Goal: Task Accomplishment & Management: Manage account settings

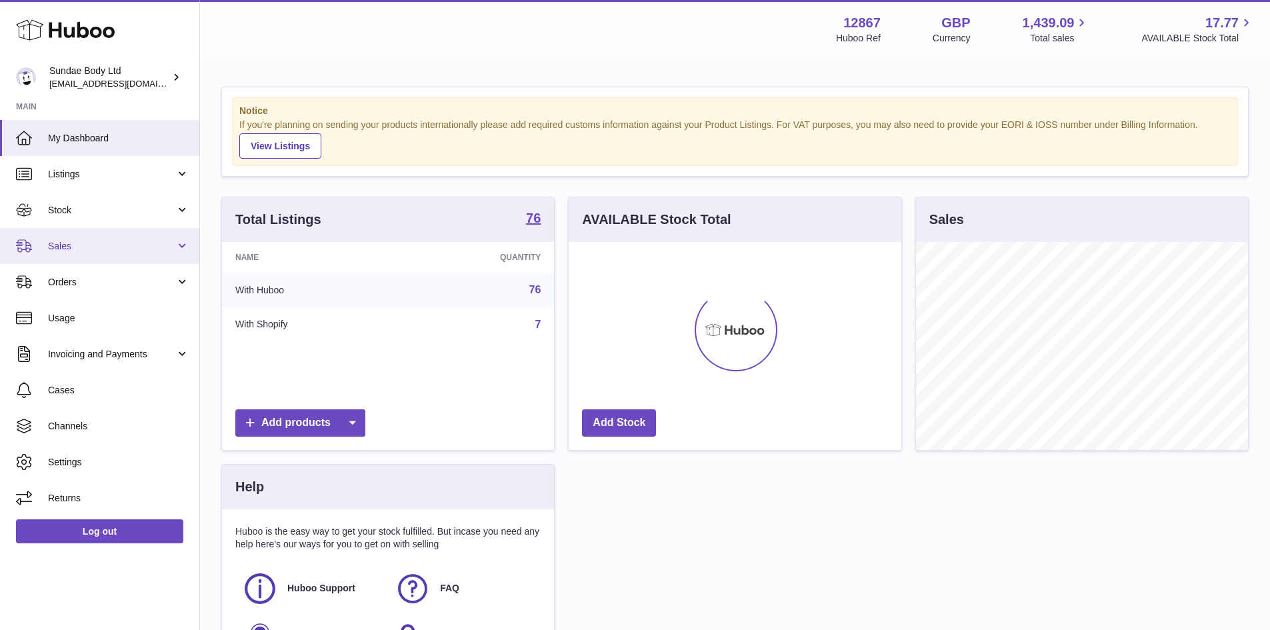
scroll to position [208, 333]
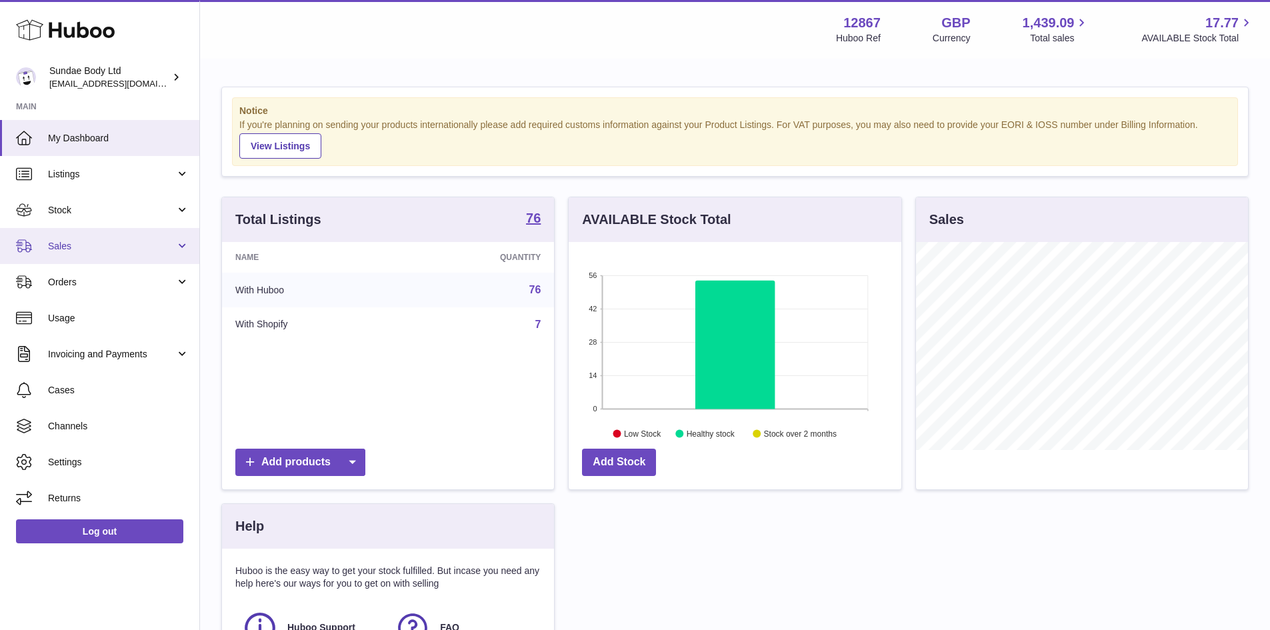
click at [69, 239] on link "Sales" at bounding box center [99, 246] width 199 height 36
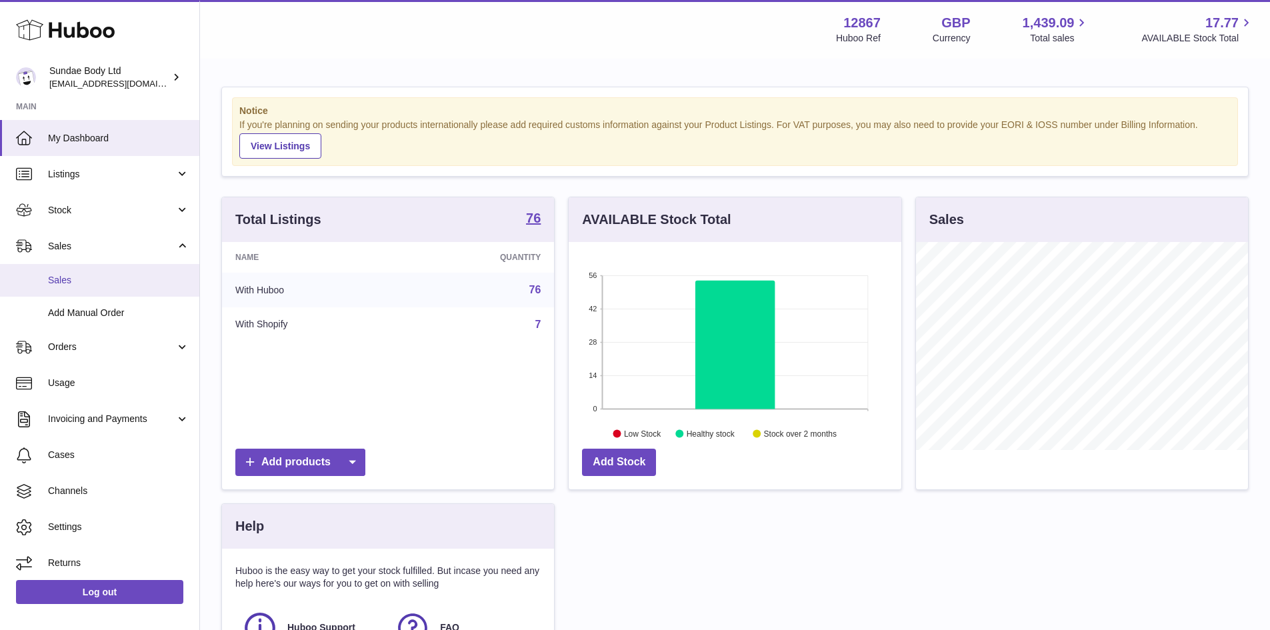
click at [65, 279] on span "Sales" at bounding box center [118, 280] width 141 height 13
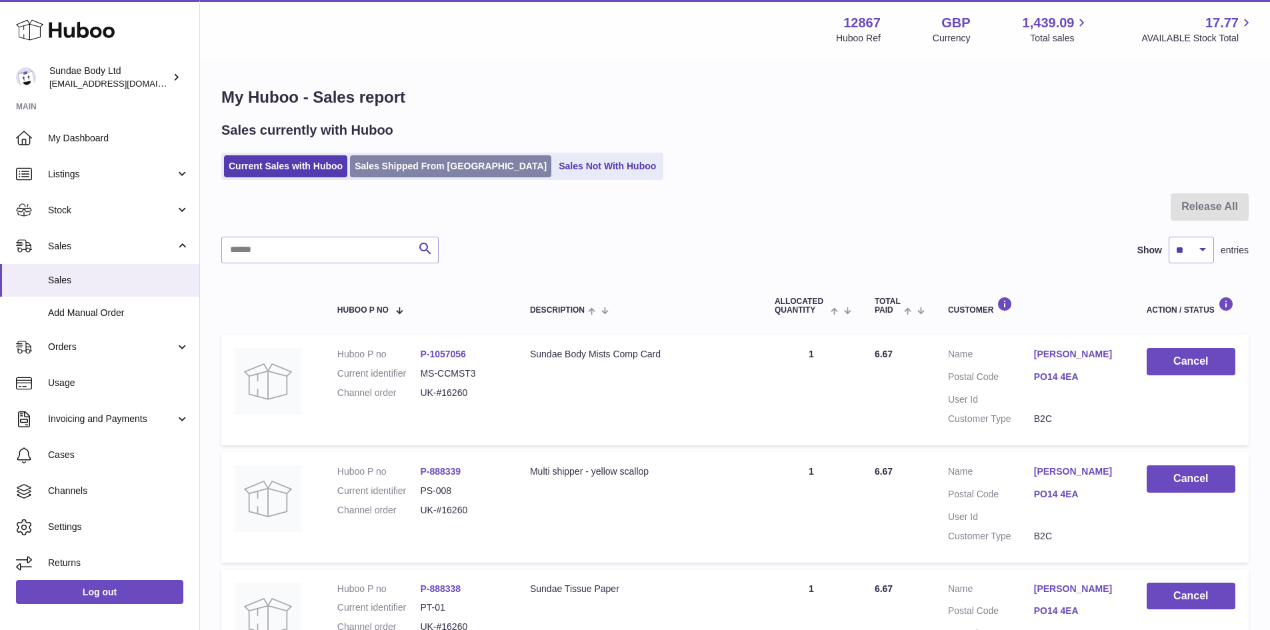
click at [411, 171] on link "Sales Shipped From [GEOGRAPHIC_DATA]" at bounding box center [450, 166] width 201 height 22
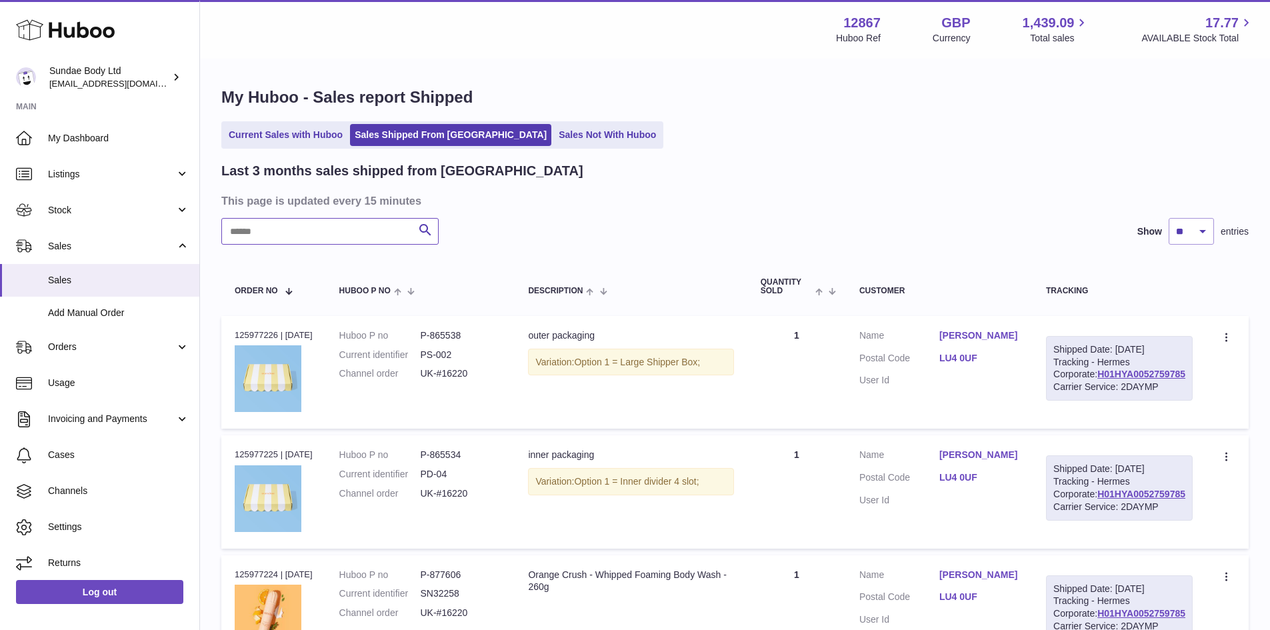
paste input "*******"
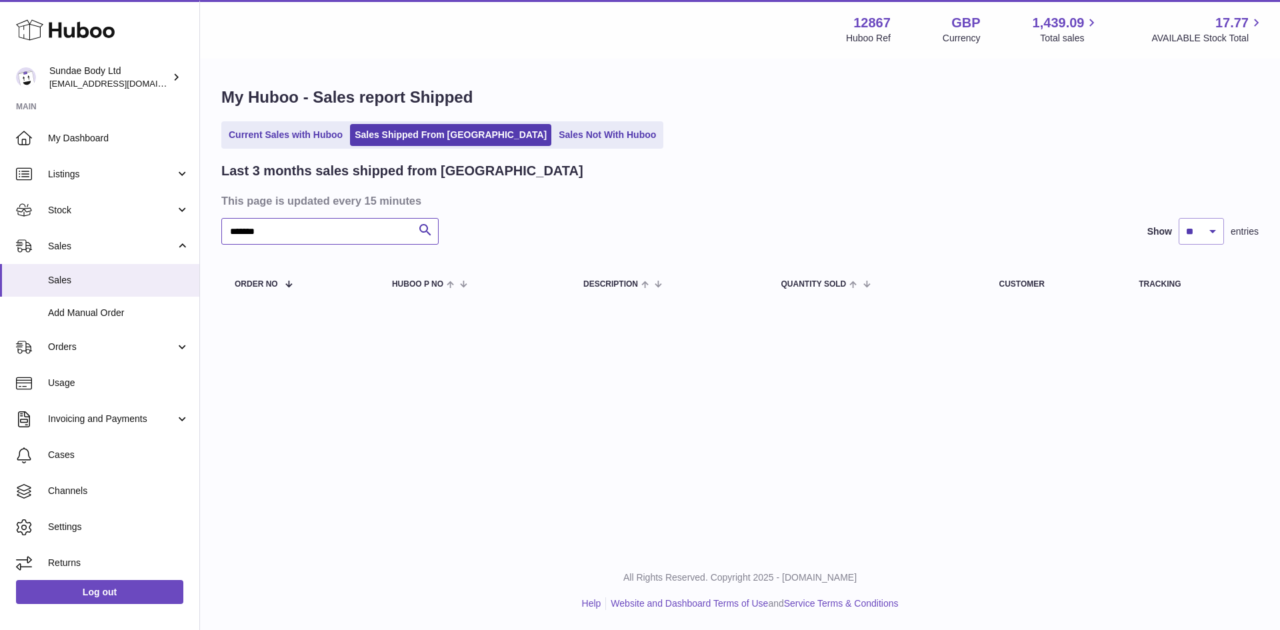
click at [236, 223] on input "*******" at bounding box center [329, 231] width 217 height 27
type input "******"
click at [303, 229] on input "******" at bounding box center [329, 231] width 217 height 27
click at [276, 137] on link "Current Sales with Huboo" at bounding box center [285, 135] width 123 height 22
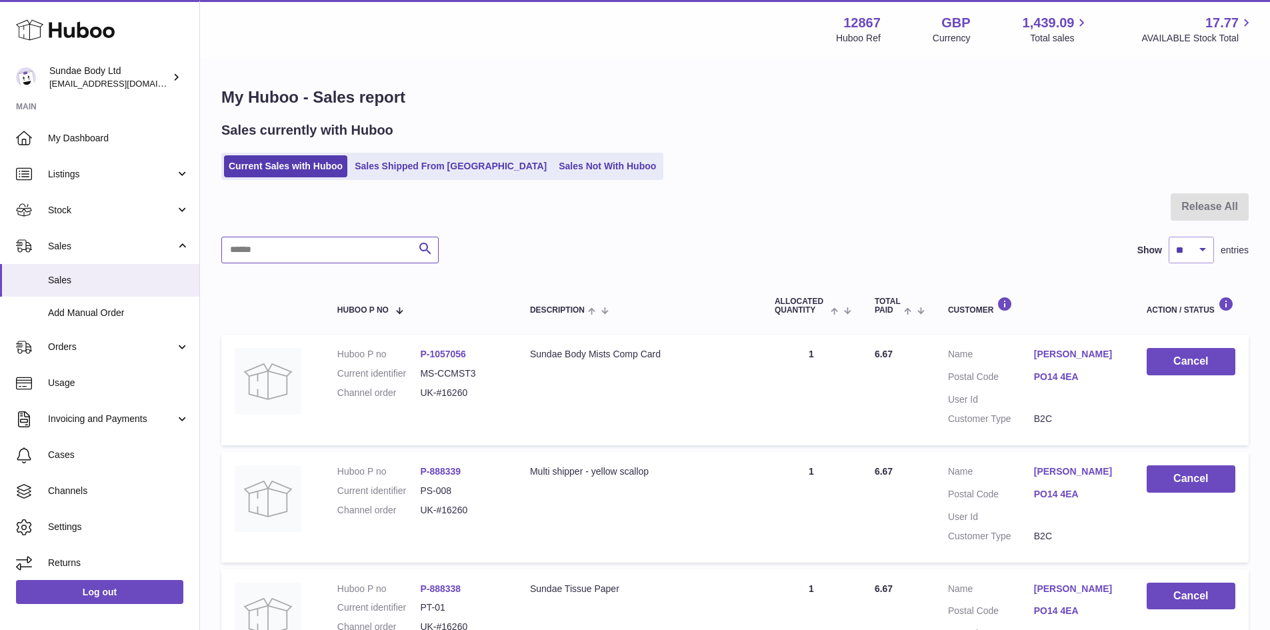
paste input "*******"
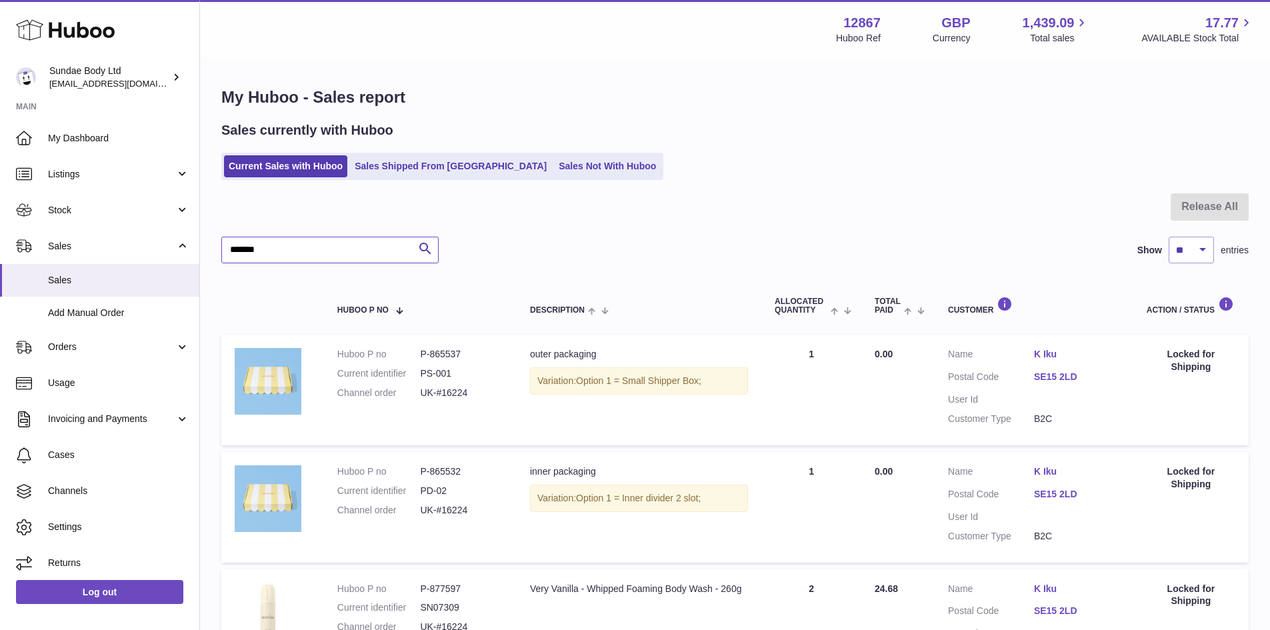
click at [233, 246] on input "*******" at bounding box center [329, 250] width 217 height 27
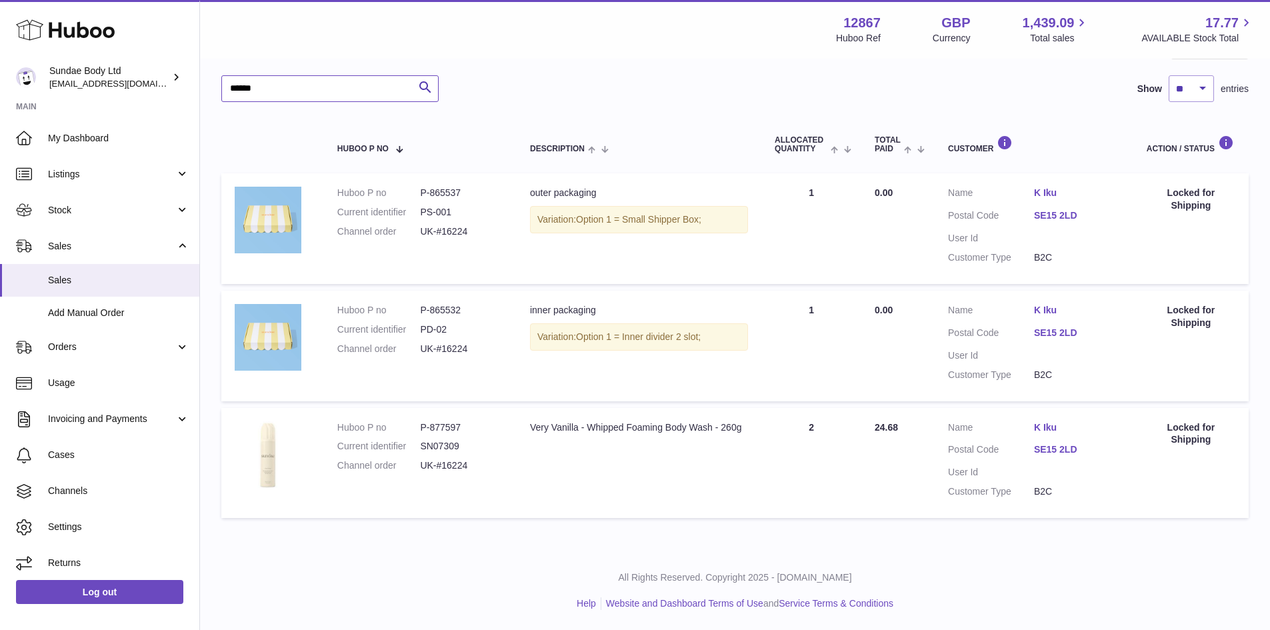
scroll to position [95, 0]
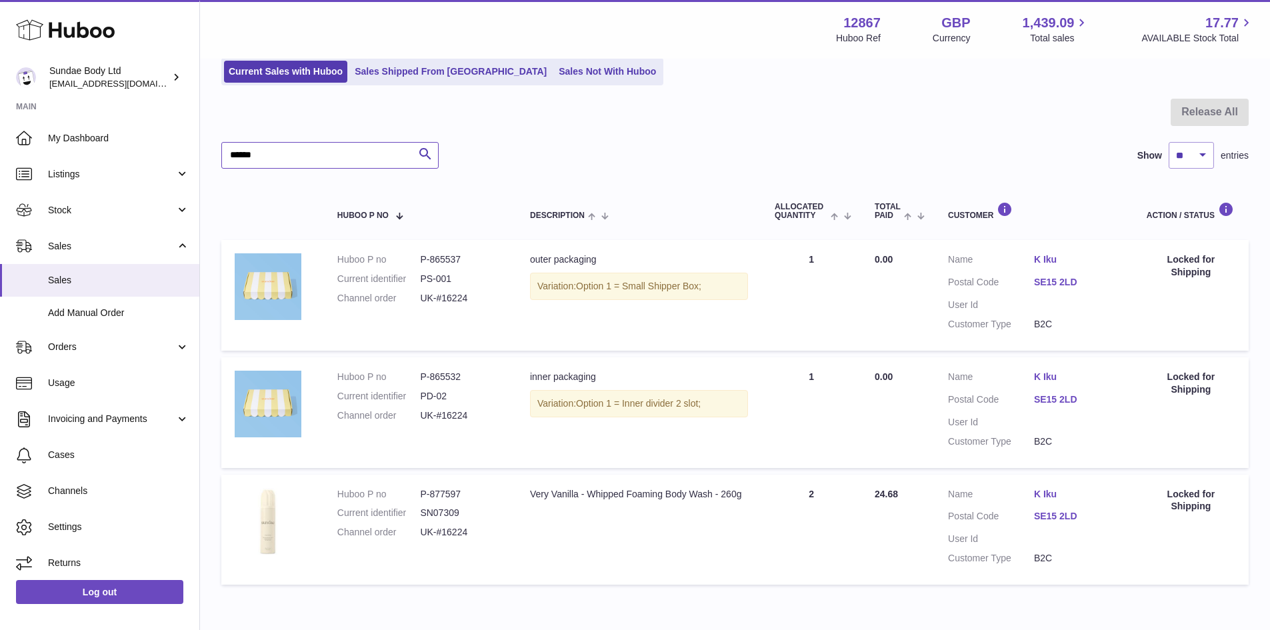
type input "******"
drag, startPoint x: 416, startPoint y: 294, endPoint x: 478, endPoint y: 301, distance: 62.4
click at [478, 301] on dl "Huboo P no P-865537 Current identifier PS-001 Channel order UK-#16224" at bounding box center [420, 282] width 166 height 58
copy dl "UK-#16224"
click at [67, 343] on span "Orders" at bounding box center [111, 347] width 127 height 13
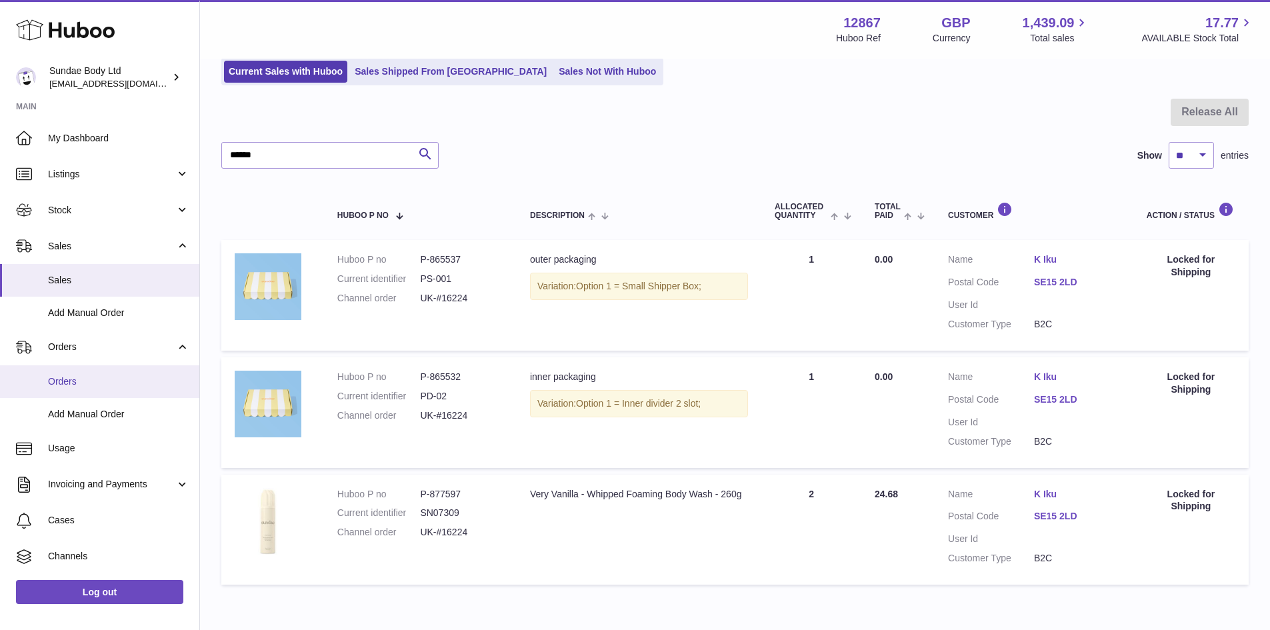
click at [82, 383] on span "Orders" at bounding box center [118, 381] width 141 height 13
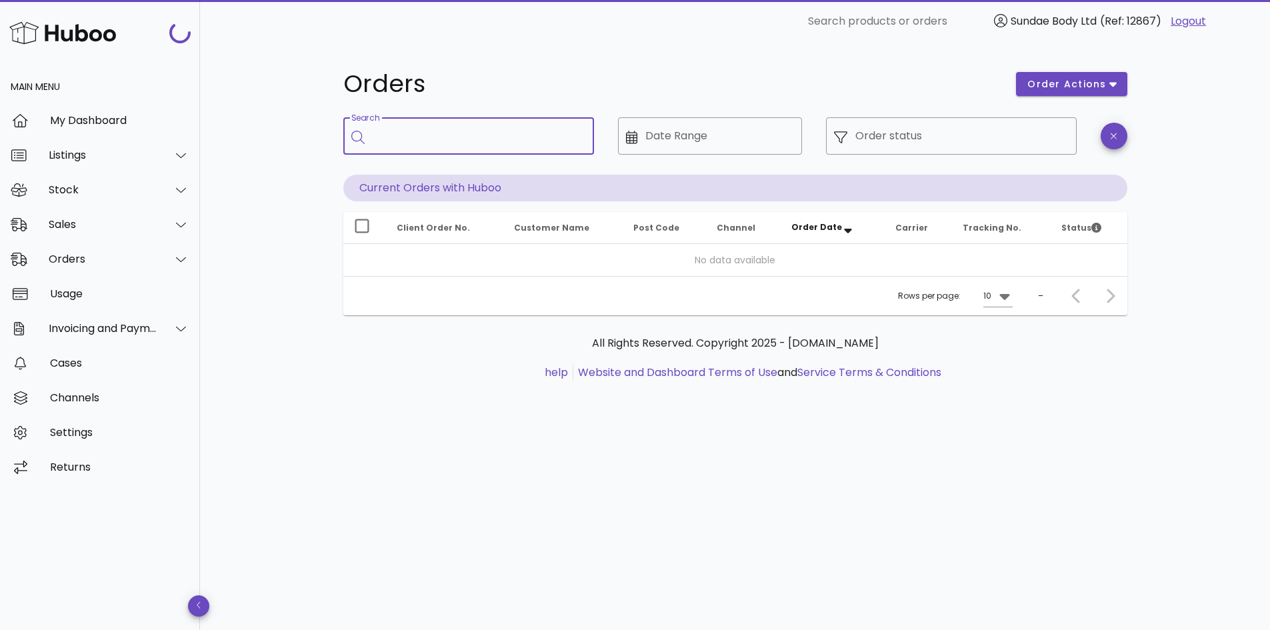
click at [429, 135] on input "Search" at bounding box center [478, 135] width 211 height 21
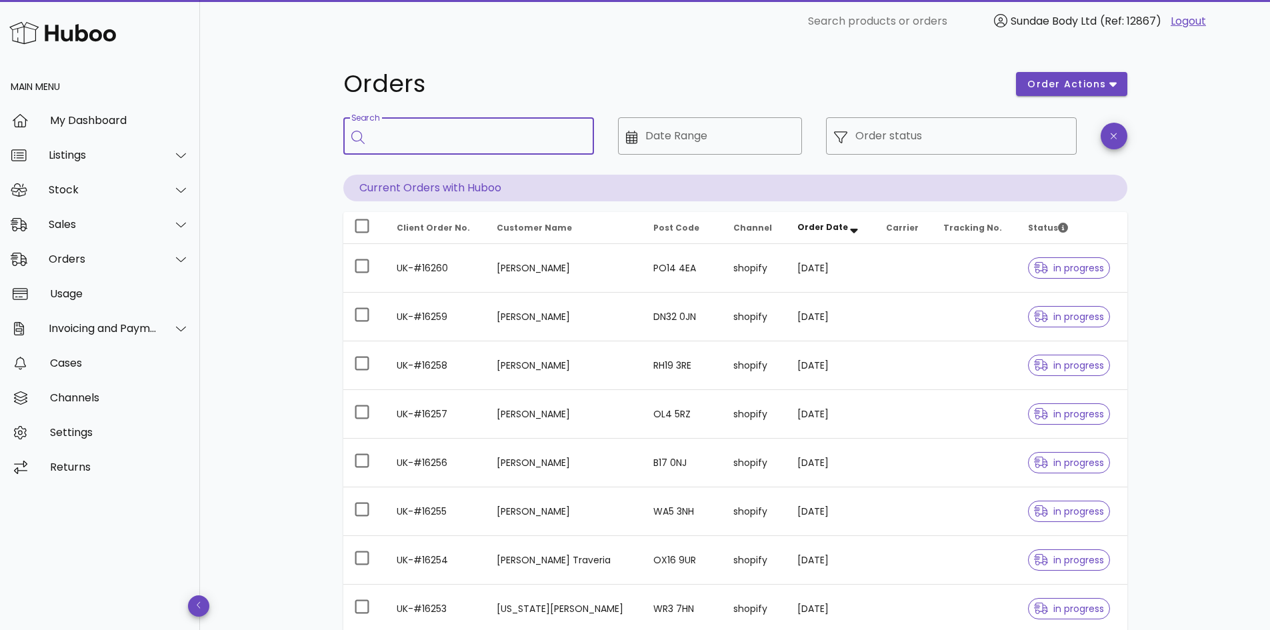
paste input "*********"
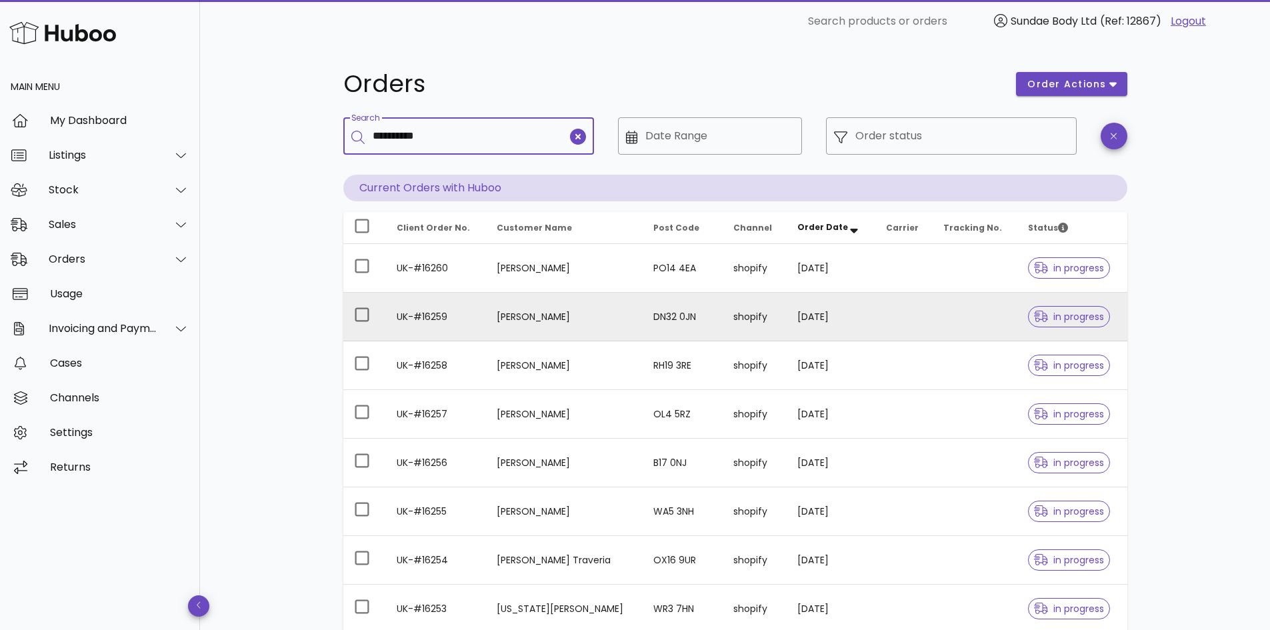
type input "*********"
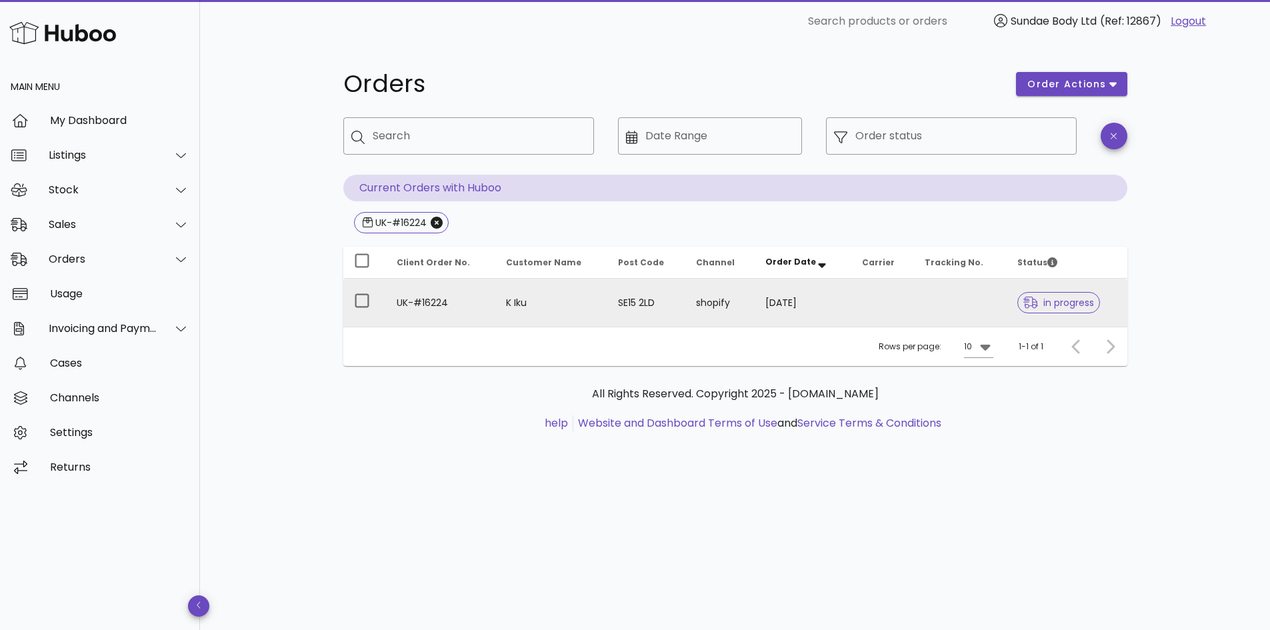
click at [1058, 305] on span "in progress" at bounding box center [1058, 302] width 71 height 9
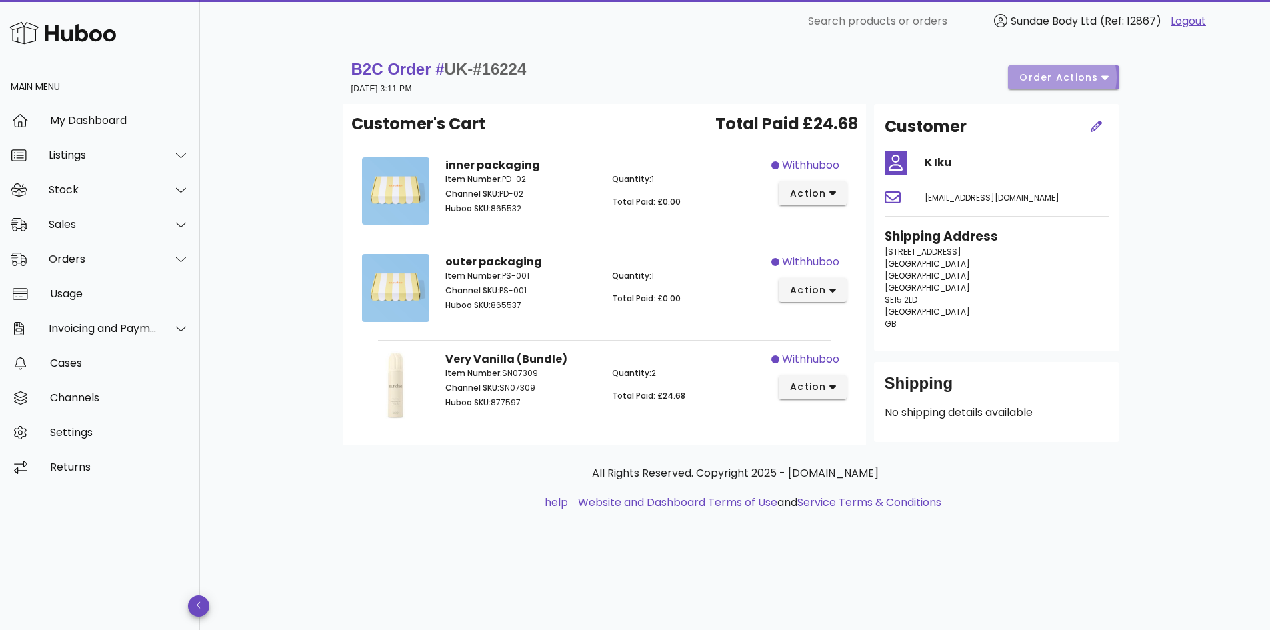
click at [1104, 76] on icon "button" at bounding box center [1104, 78] width 7 height 5
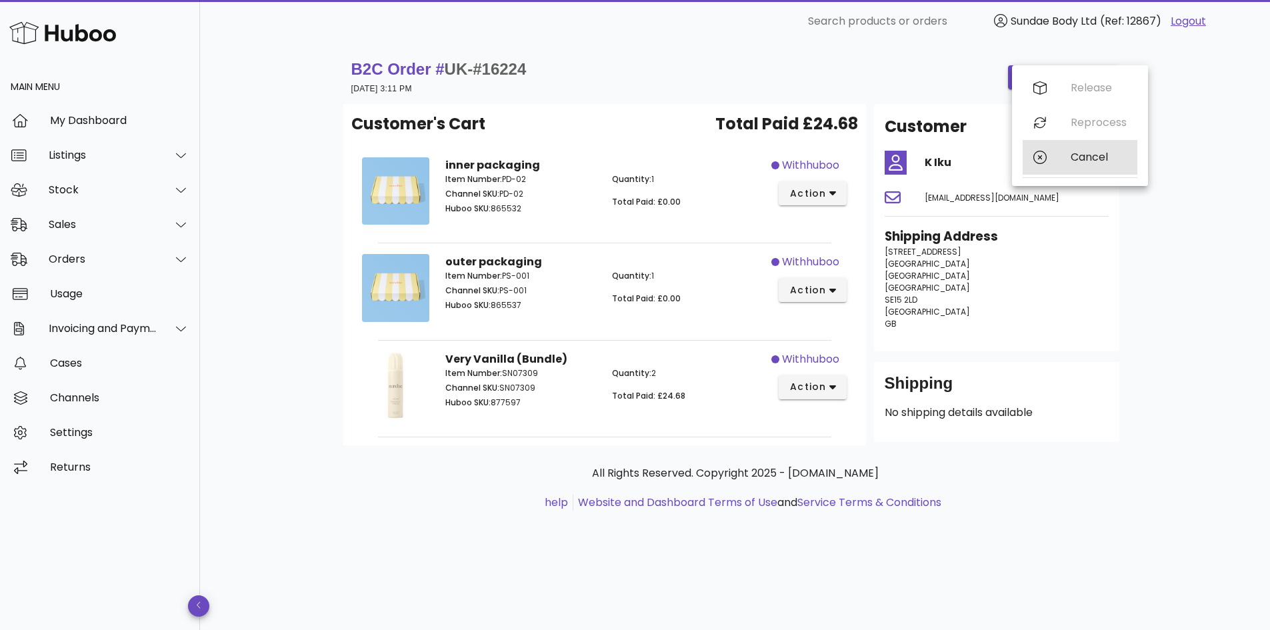
click at [1090, 155] on div "Cancel" at bounding box center [1098, 157] width 56 height 13
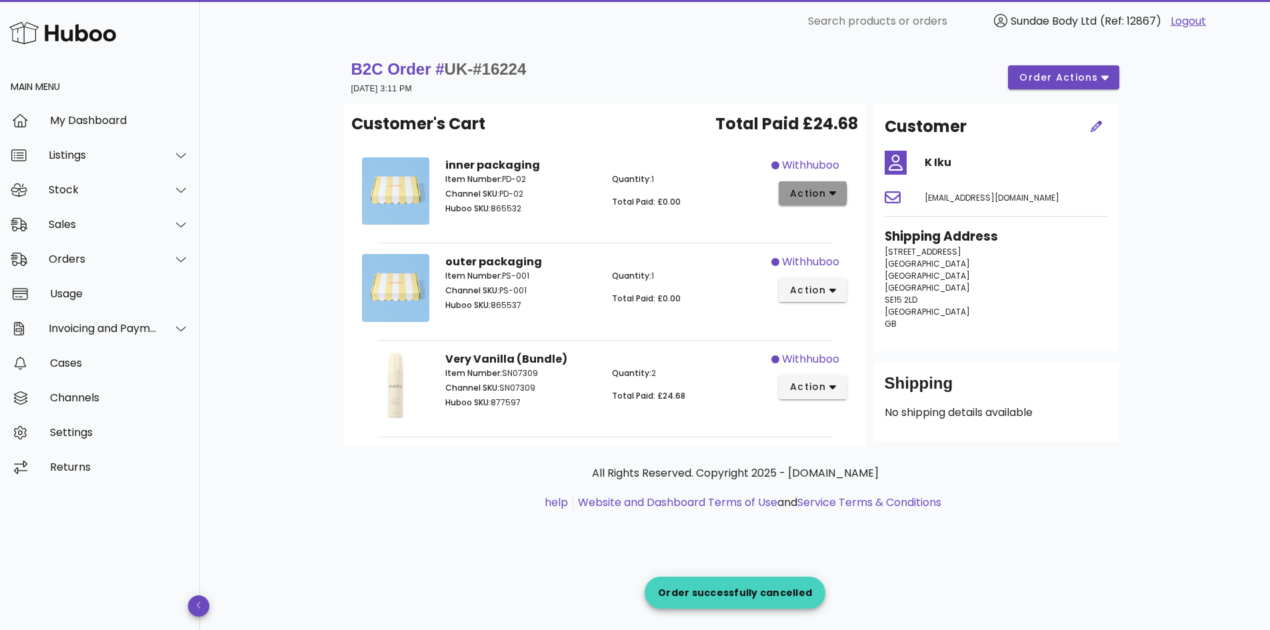
click at [834, 191] on icon "button" at bounding box center [832, 193] width 7 height 12
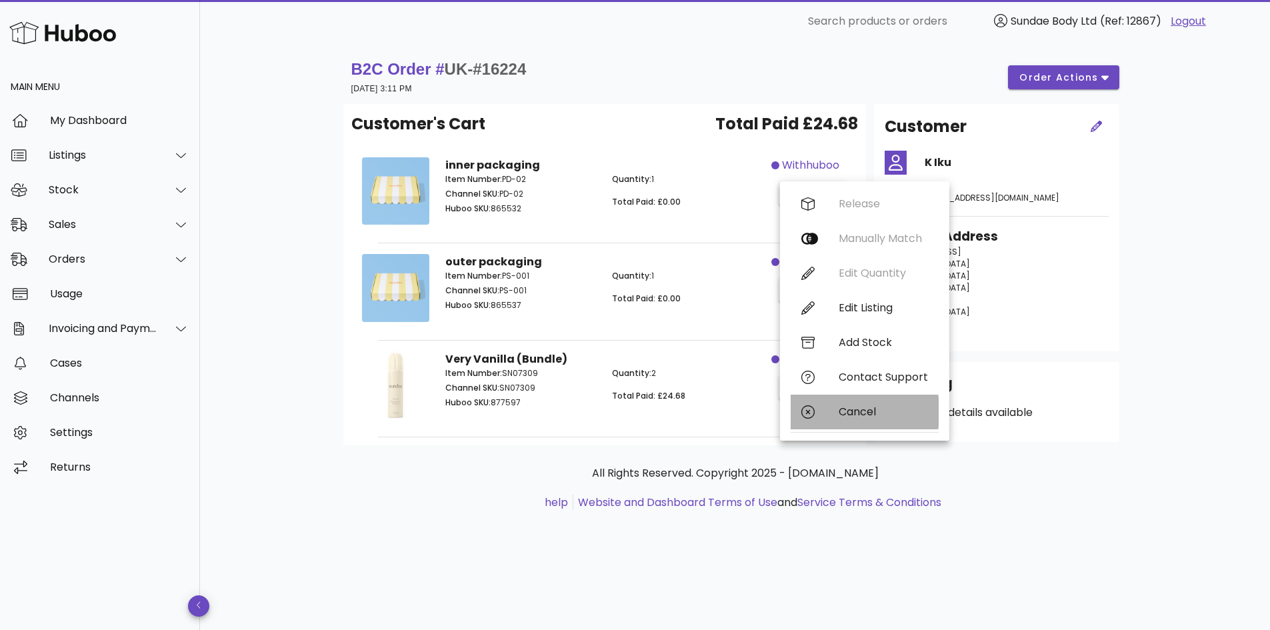
click at [864, 416] on div "Cancel" at bounding box center [882, 411] width 89 height 13
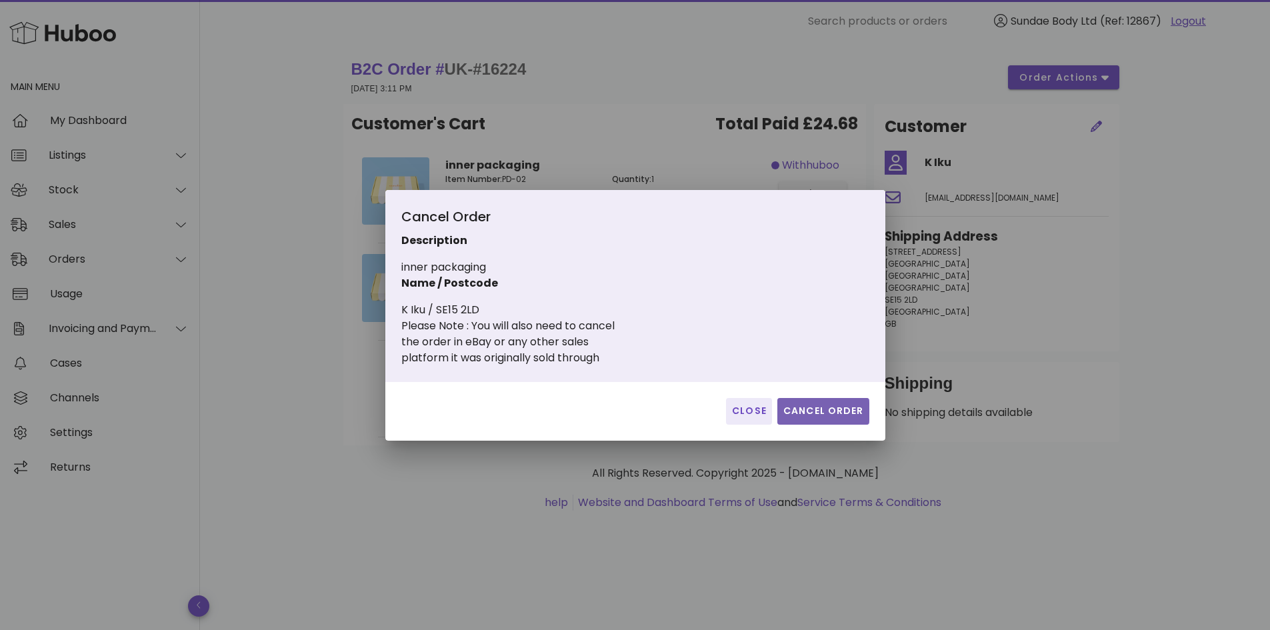
click at [838, 409] on span "Cancel Order" at bounding box center [822, 411] width 81 height 14
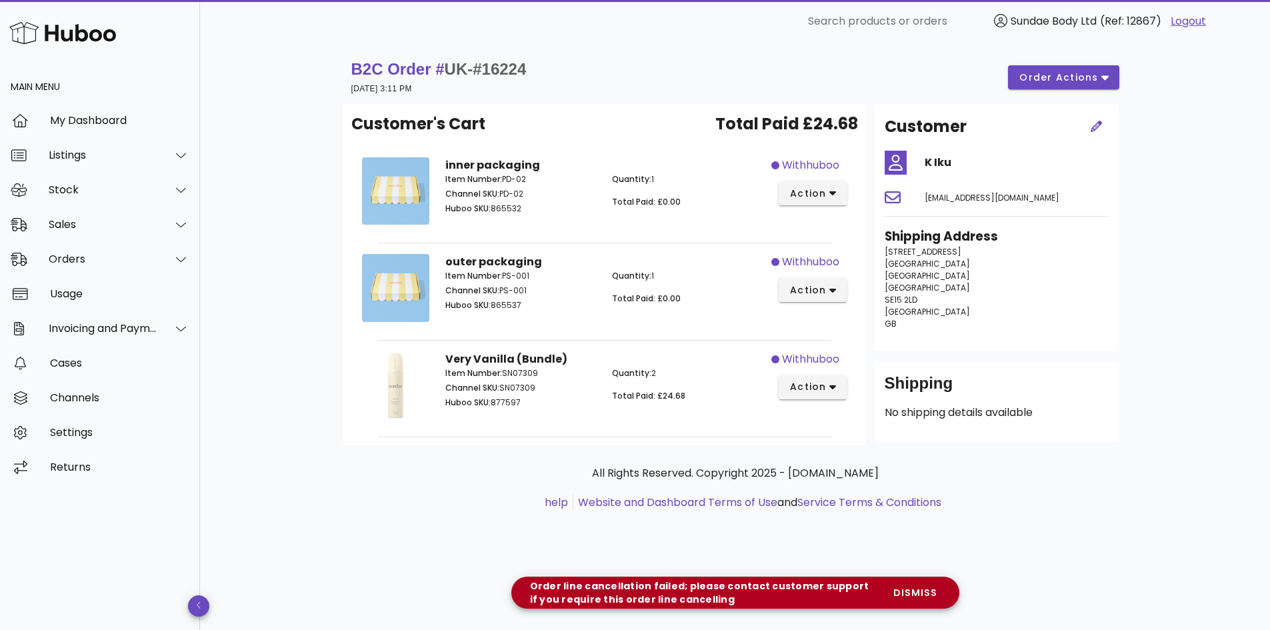
click at [964, 534] on div "All Rights Reserved. Copyright 2025 - huboo.co.uk help Website and Dashboard Te…" at bounding box center [735, 495] width 784 height 100
click at [817, 383] on span "action" at bounding box center [807, 387] width 37 height 14
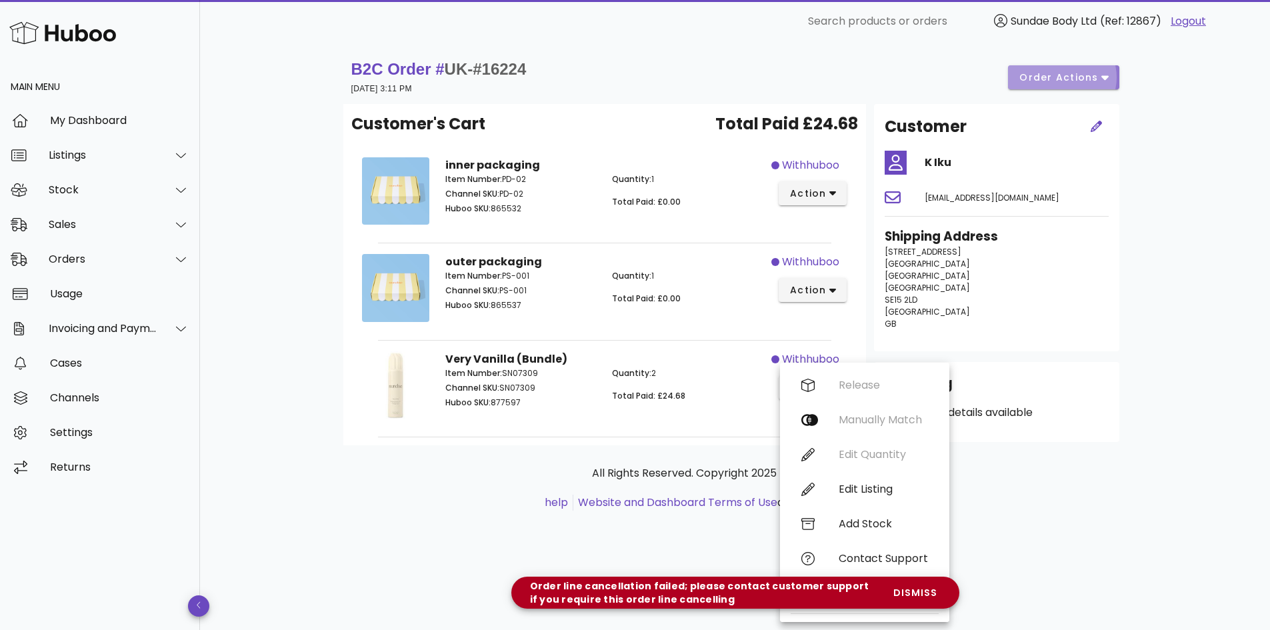
click at [1037, 74] on span "order actions" at bounding box center [1058, 78] width 80 height 14
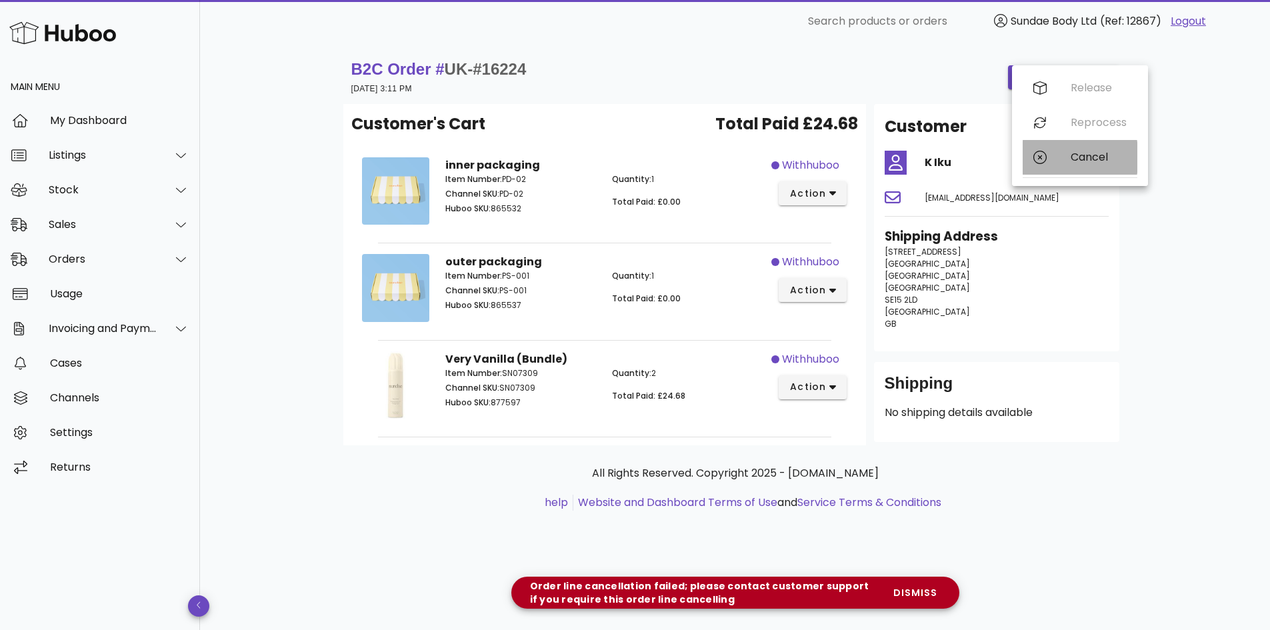
click at [1087, 159] on div "Cancel" at bounding box center [1098, 157] width 56 height 13
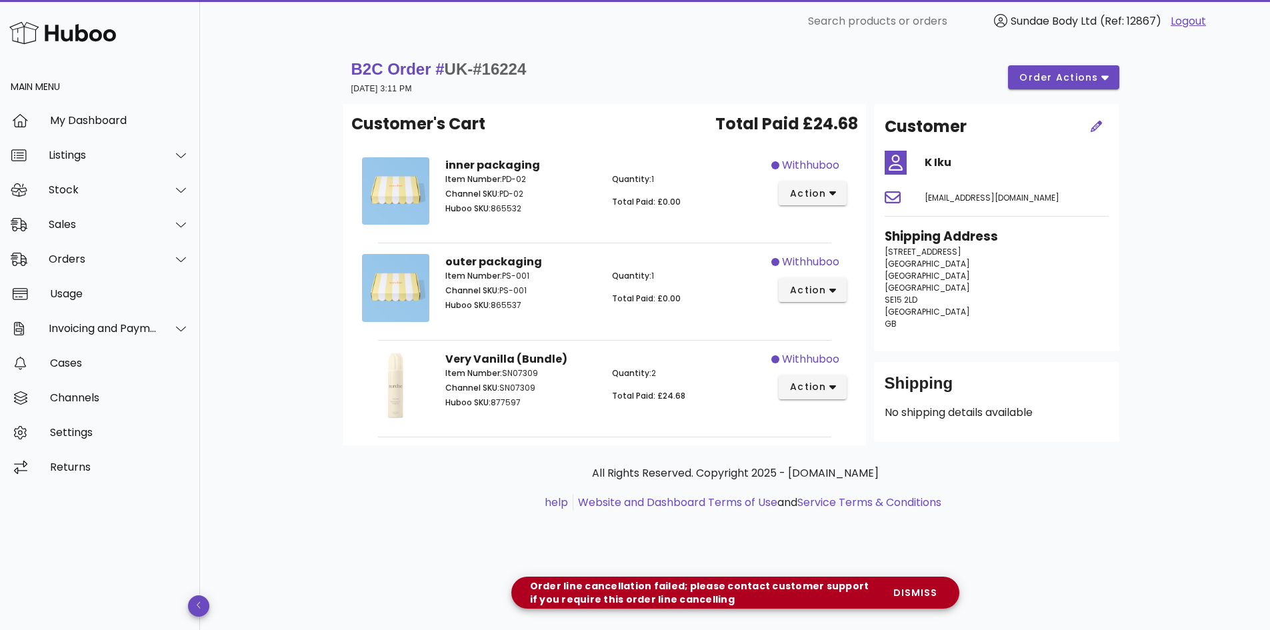
click at [999, 566] on div "B2C Order # UK-#16224 05 October 2025 at 3:11 PM order actions Customer's Cart …" at bounding box center [735, 336] width 1070 height 587
click at [642, 589] on div "Order line cancellation failed; please contact customer support if you require …" at bounding box center [702, 592] width 360 height 27
click at [1102, 74] on icon "button" at bounding box center [1104, 77] width 7 height 12
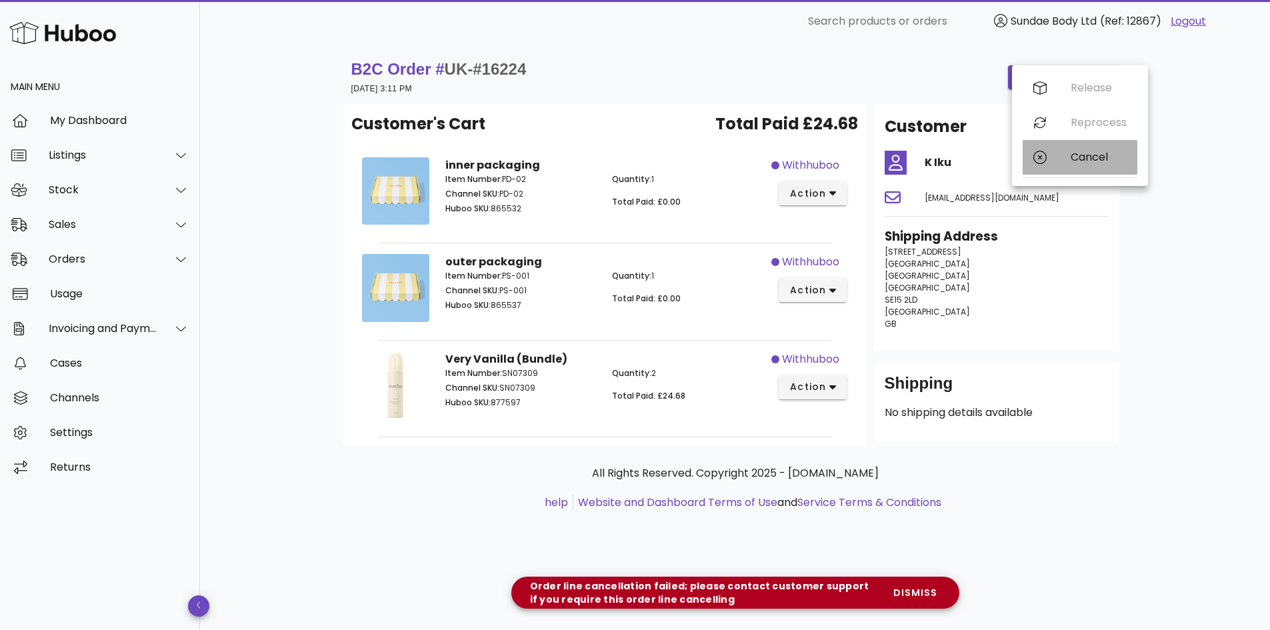
drag, startPoint x: 1088, startPoint y: 163, endPoint x: 1086, endPoint y: 147, distance: 16.1
click at [1088, 148] on div "Cancel" at bounding box center [1079, 157] width 115 height 35
click at [1086, 149] on div "Customer K Iku cakelook229@gmail.com Shipping Address 10 Blanch Close London En…" at bounding box center [996, 227] width 245 height 247
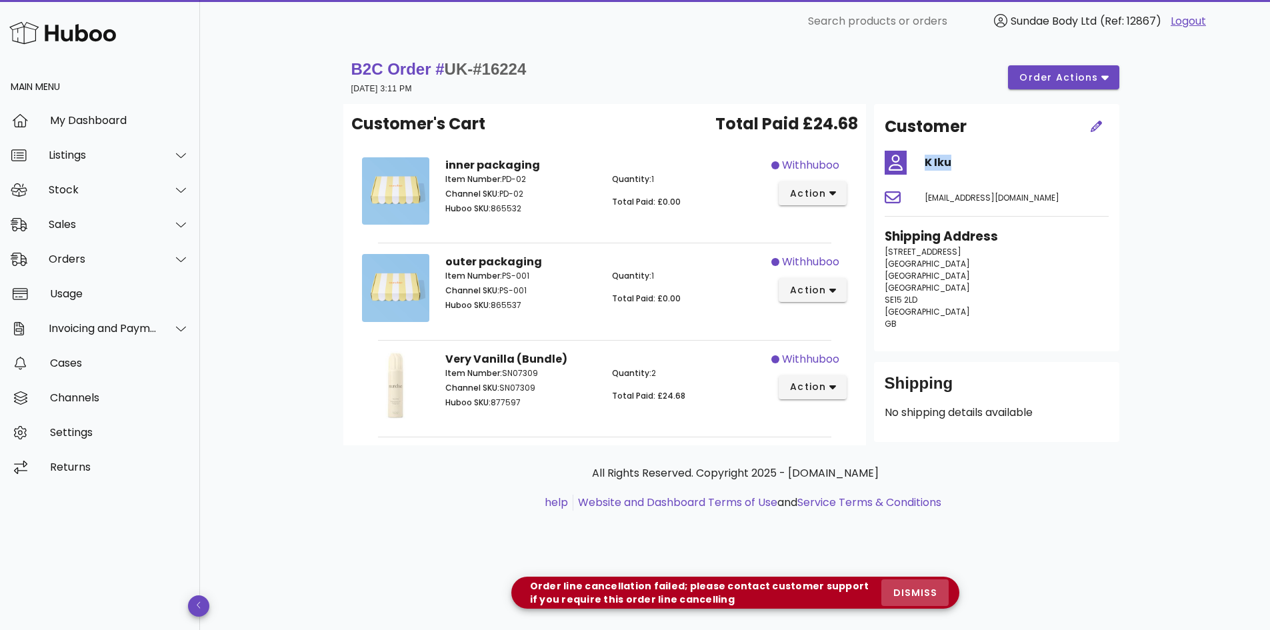
click at [887, 603] on button "dismiss" at bounding box center [914, 592] width 67 height 27
click at [833, 197] on icon "button" at bounding box center [832, 193] width 7 height 12
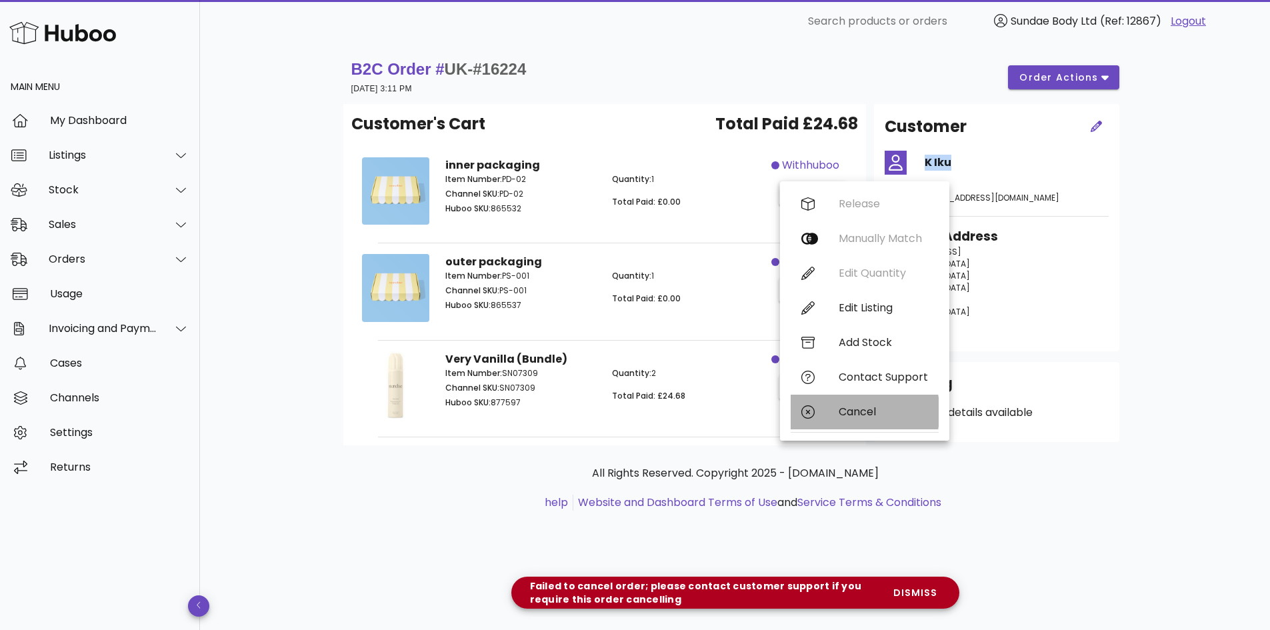
click at [870, 415] on div "Cancel" at bounding box center [882, 411] width 89 height 13
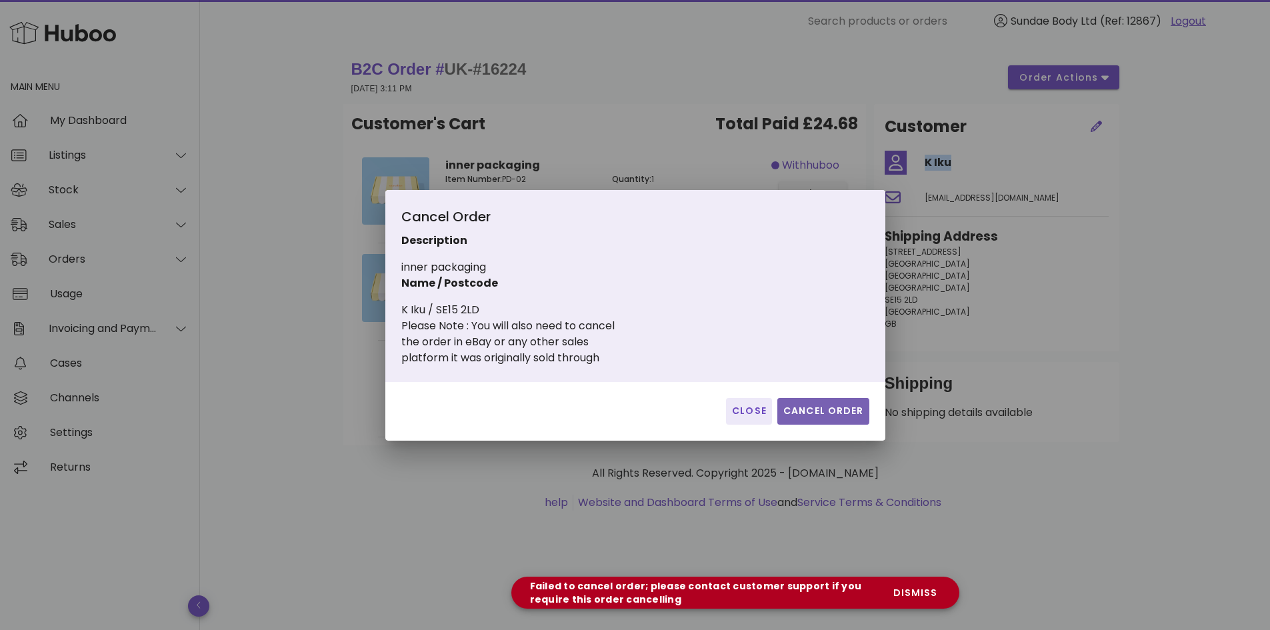
click at [830, 417] on span "Cancel Order" at bounding box center [822, 411] width 81 height 14
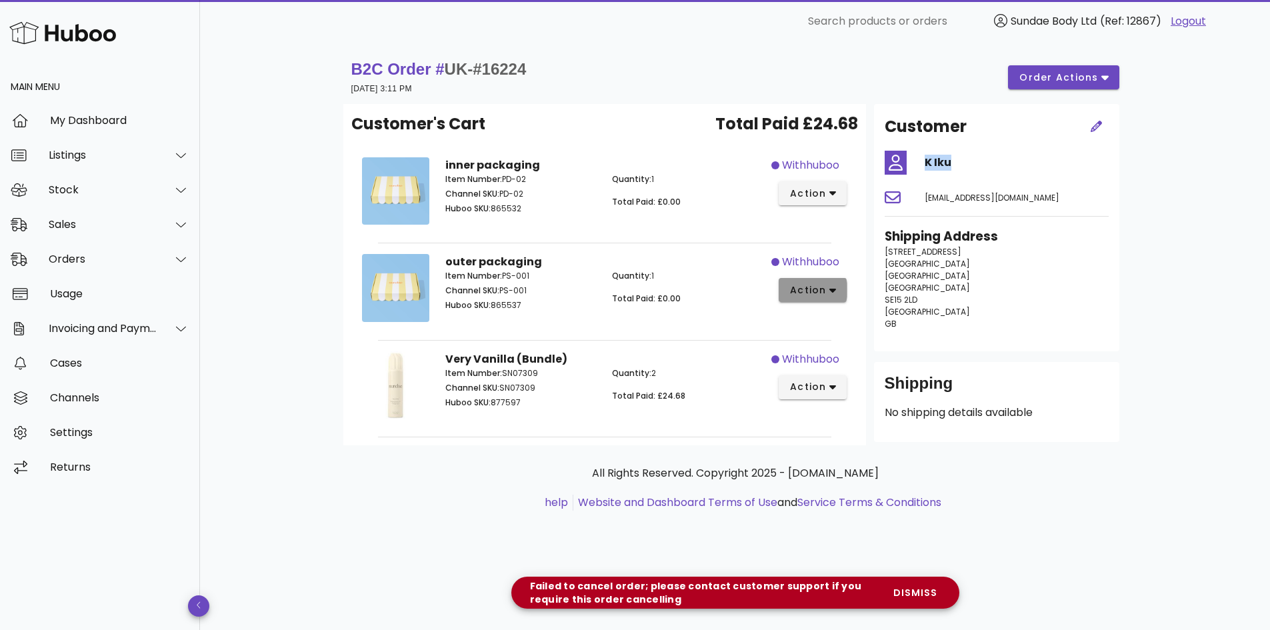
click at [829, 289] on icon "button" at bounding box center [832, 291] width 7 height 12
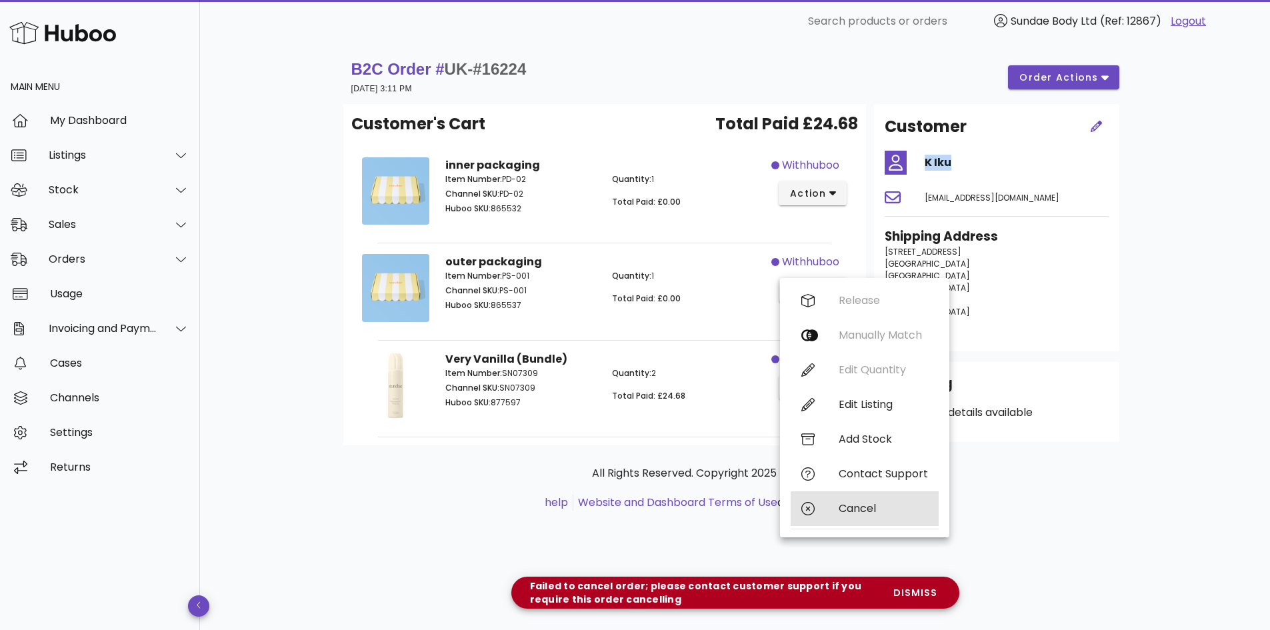
click at [874, 510] on div "Cancel" at bounding box center [882, 508] width 89 height 13
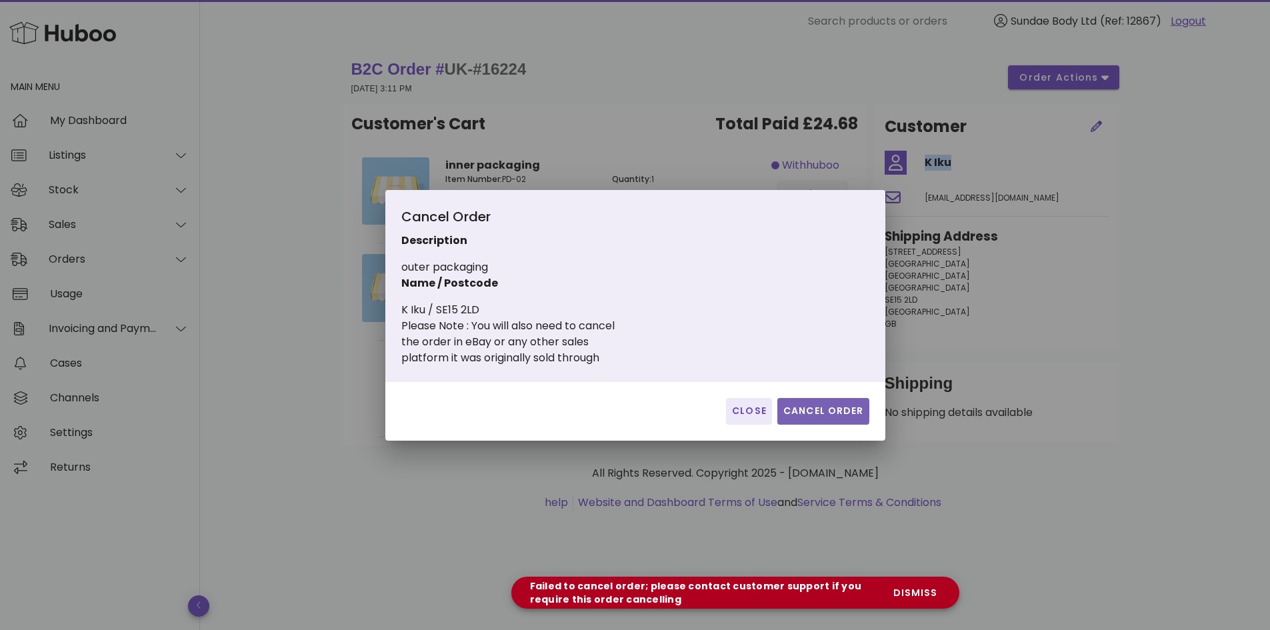
click at [840, 407] on span "Cancel Order" at bounding box center [822, 411] width 81 height 14
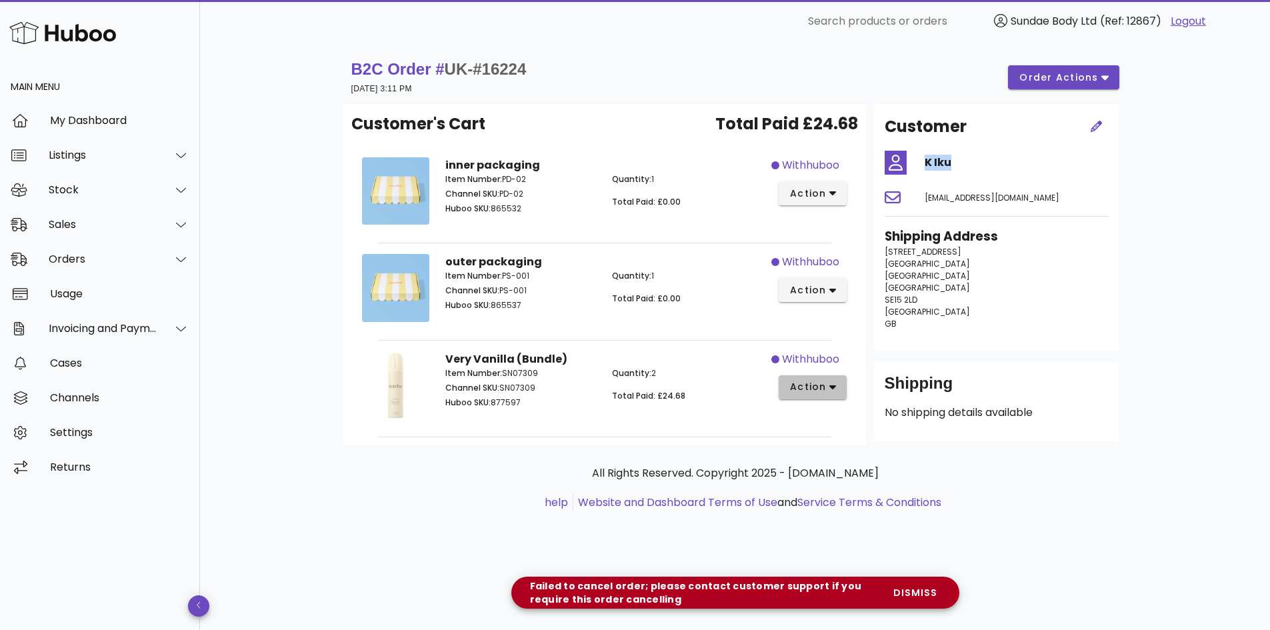
click at [832, 387] on icon "button" at bounding box center [832, 387] width 7 height 5
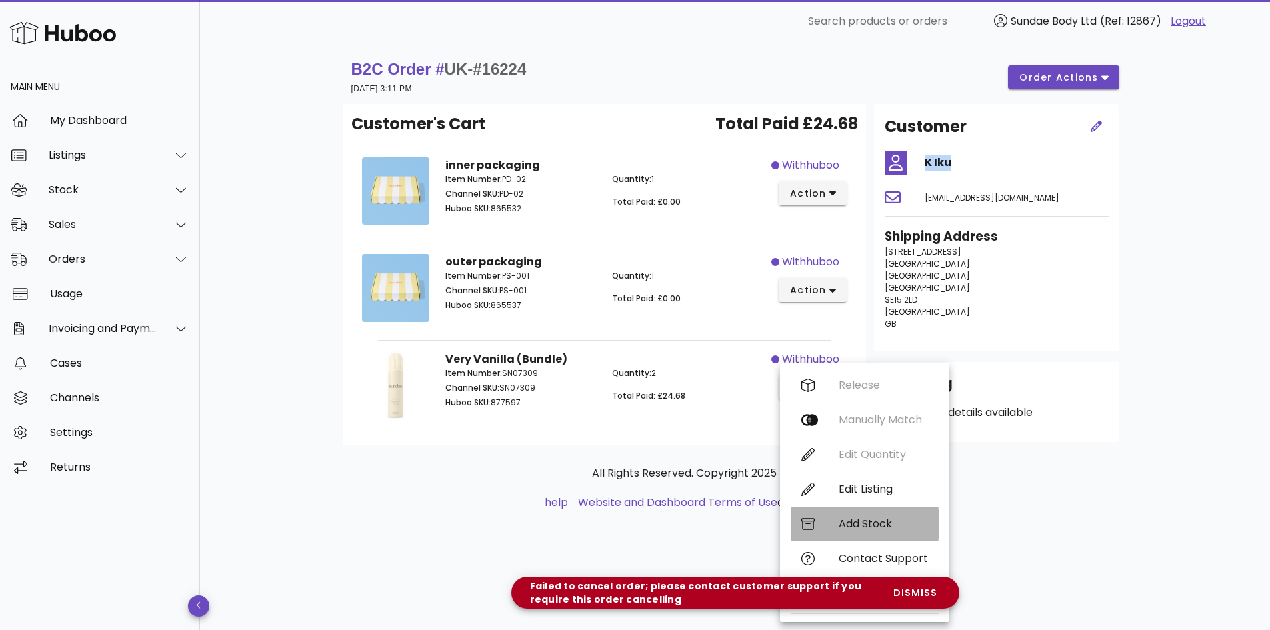
click at [859, 513] on div "Add Stock" at bounding box center [864, 524] width 148 height 35
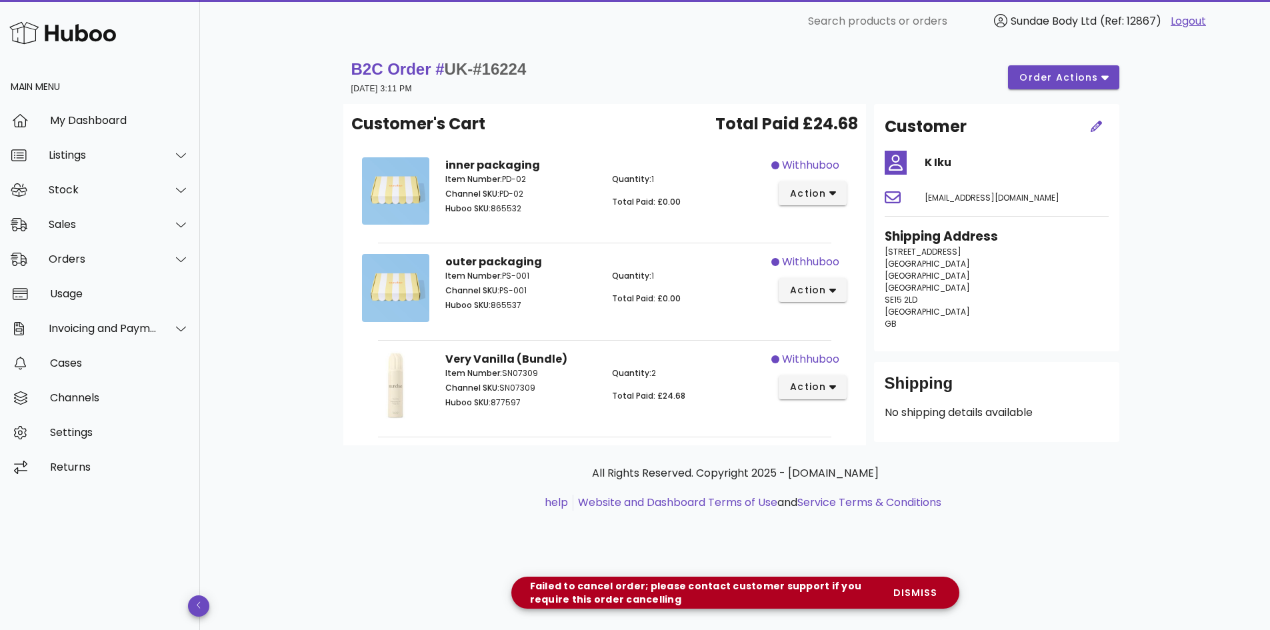
click at [950, 595] on div "Failed to cancel order; please contact customer support if you require this ord…" at bounding box center [735, 592] width 448 height 27
click at [918, 595] on span "dismiss" at bounding box center [914, 593] width 45 height 14
click at [912, 583] on button "dismiss" at bounding box center [914, 592] width 67 height 27
click at [921, 591] on span "dismiss" at bounding box center [914, 593] width 45 height 14
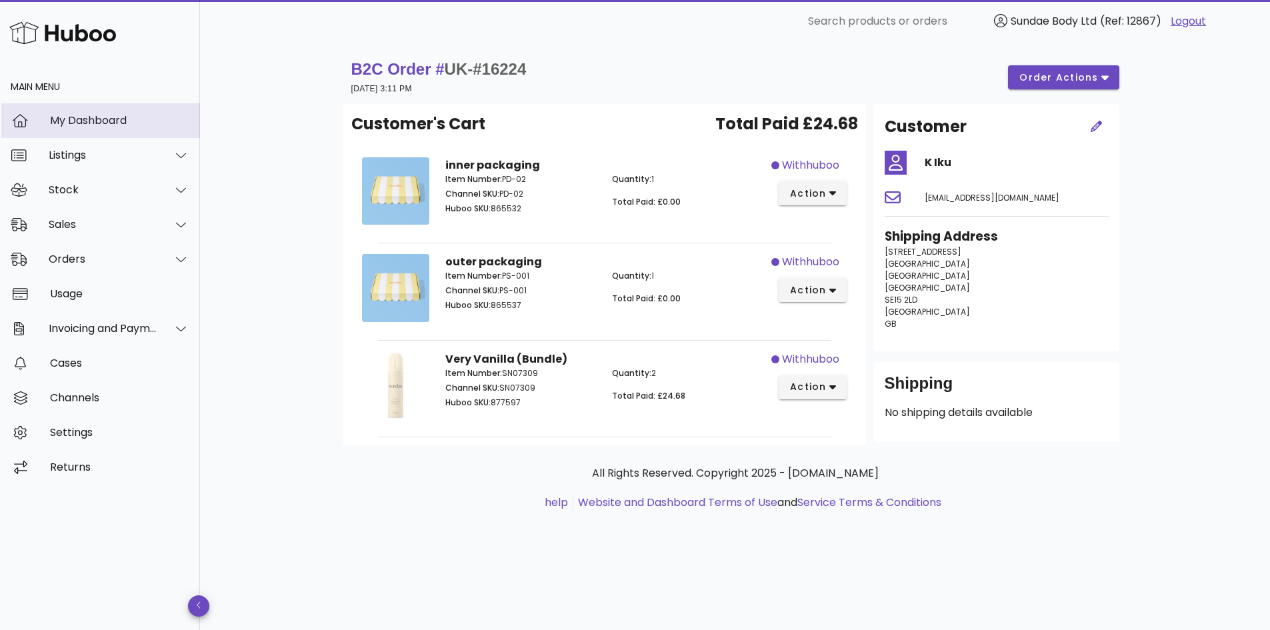
click at [84, 117] on div "My Dashboard" at bounding box center [119, 120] width 139 height 13
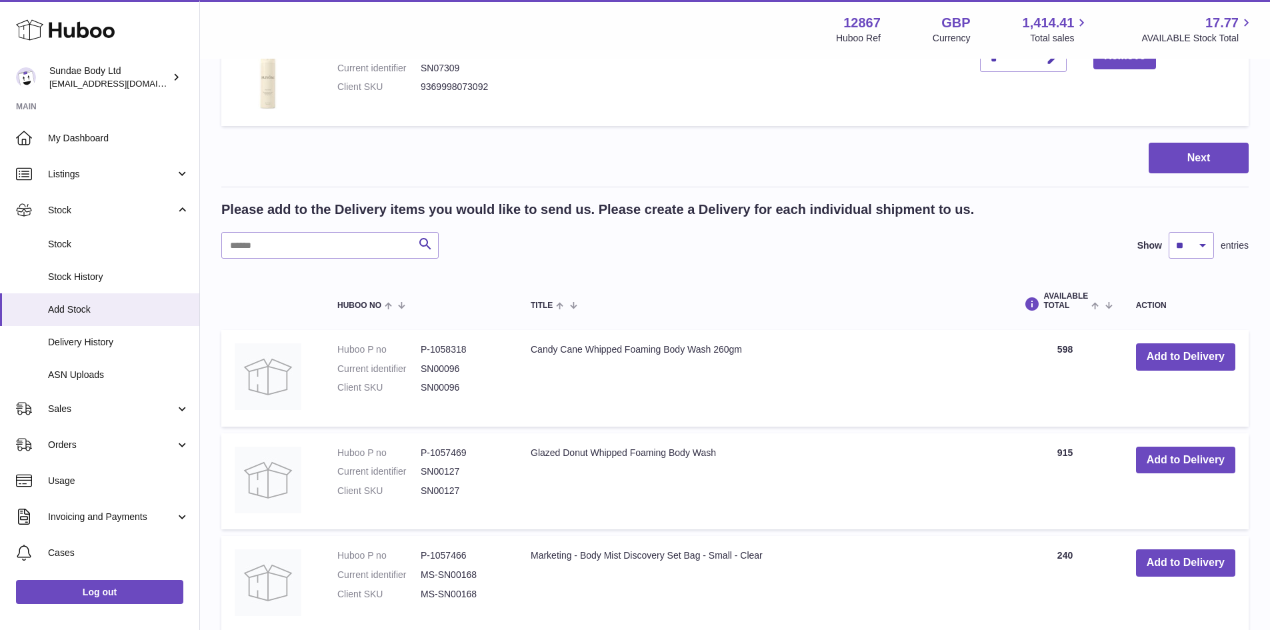
scroll to position [200, 0]
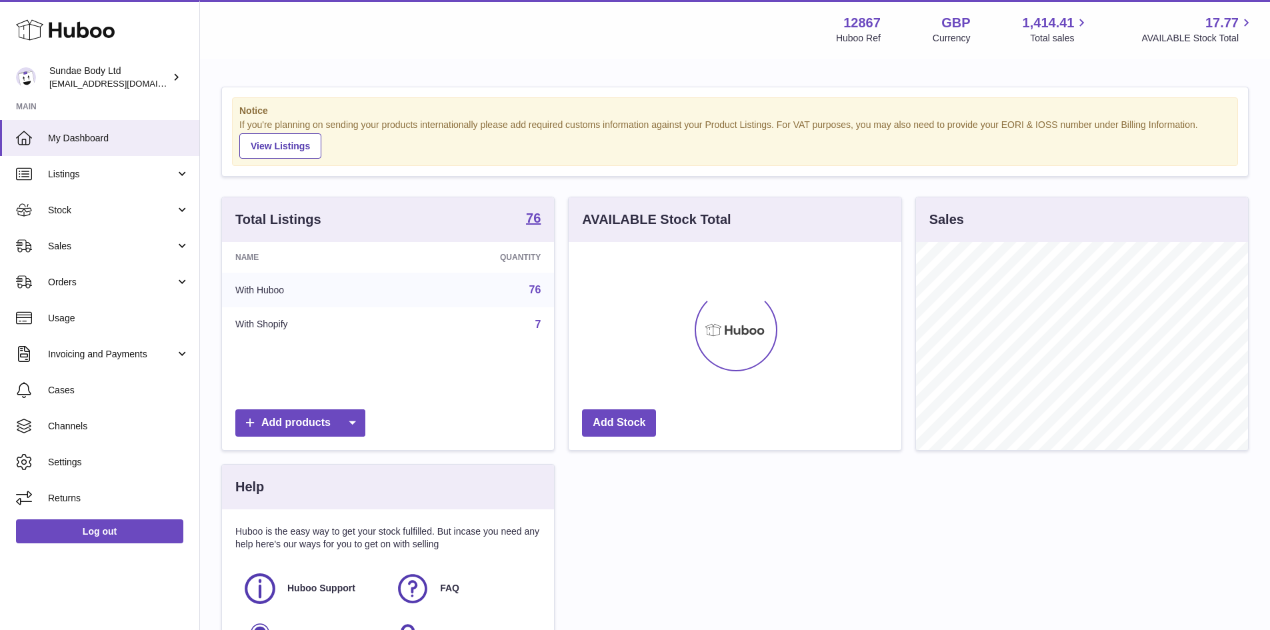
scroll to position [208, 333]
